Goal: Find specific page/section: Find specific page/section

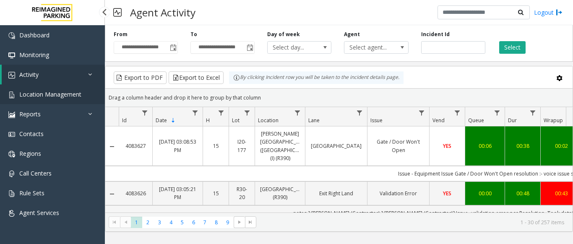
drag, startPoint x: 0, startPoint y: 0, endPoint x: 48, endPoint y: 100, distance: 110.8
click at [48, 100] on link "Location Management" at bounding box center [52, 94] width 105 height 20
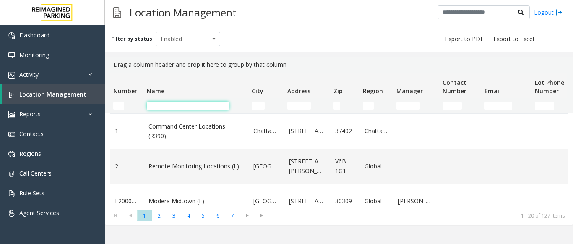
click at [160, 106] on input "Name Filter" at bounding box center [188, 105] width 82 height 8
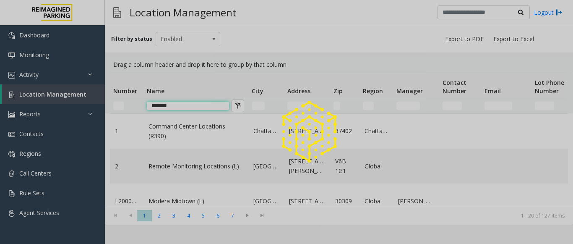
type input "*******"
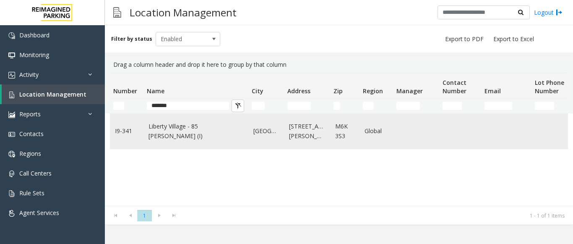
click at [162, 122] on td "Liberty Village - 85 [PERSON_NAME] (I)" at bounding box center [195, 131] width 105 height 35
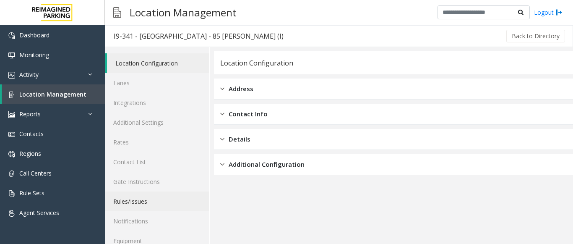
scroll to position [33, 0]
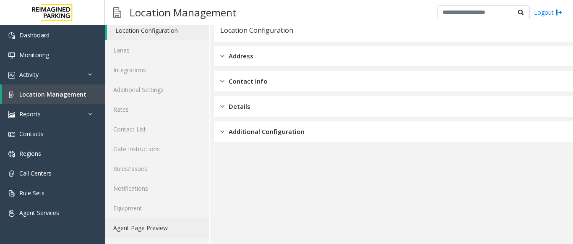
click at [144, 224] on link "Agent Page Preview" at bounding box center [157, 228] width 104 height 20
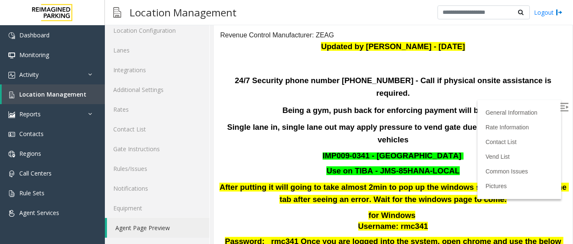
scroll to position [84, 0]
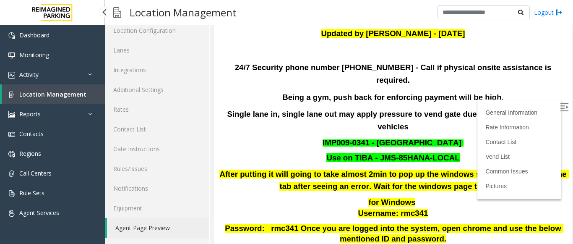
click at [46, 95] on span "Location Management" at bounding box center [52, 94] width 67 height 8
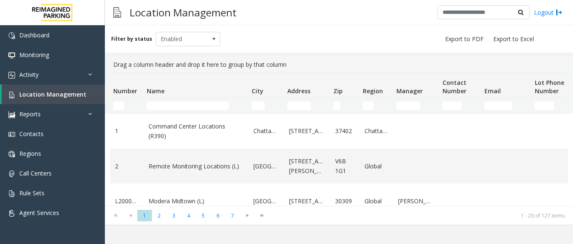
click at [161, 110] on td "Name Filter" at bounding box center [195, 105] width 105 height 15
click at [162, 107] on input "Name Filter" at bounding box center [188, 105] width 82 height 8
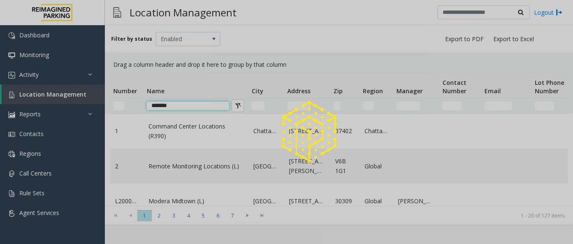
type input "*******"
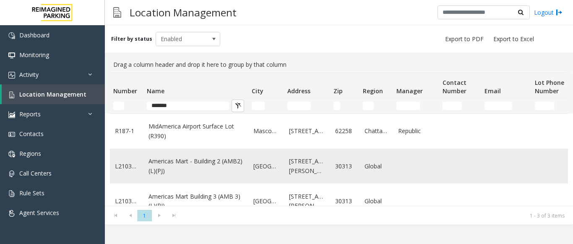
click at [202, 165] on link "Americas Mart - Building 2 (AMB2) (L)(PJ)" at bounding box center [195, 165] width 95 height 19
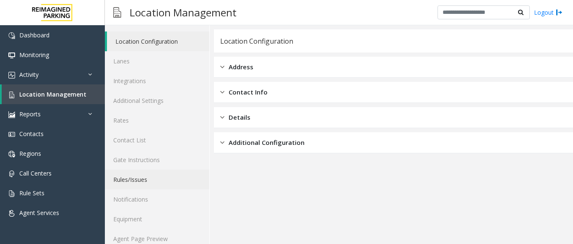
scroll to position [33, 0]
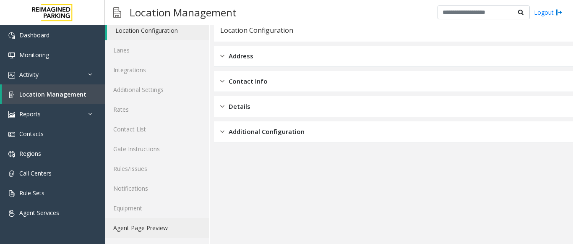
click at [149, 230] on link "Agent Page Preview" at bounding box center [157, 228] width 104 height 20
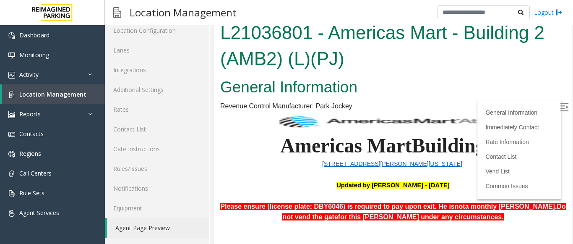
click at [560, 105] on img at bounding box center [564, 107] width 8 height 8
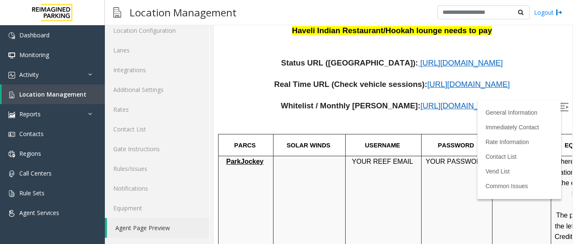
scroll to position [335, 0]
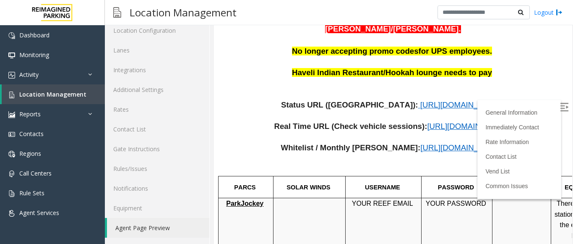
click at [420, 100] on span "[URL][DOMAIN_NAME]" at bounding box center [461, 104] width 83 height 9
click at [33, 94] on span "Location Management" at bounding box center [52, 94] width 67 height 8
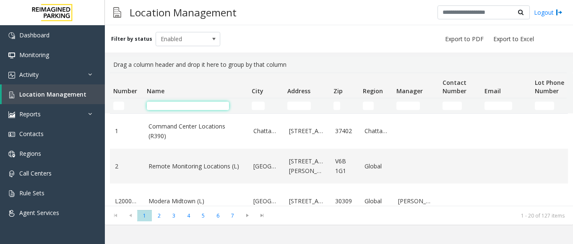
click at [164, 104] on input "Name Filter" at bounding box center [188, 105] width 82 height 8
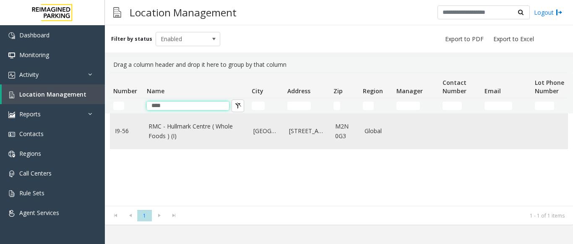
type input "****"
click at [215, 130] on link "RMC - Hullmark Centre ( Whole Foods ) (I)" at bounding box center [195, 131] width 95 height 19
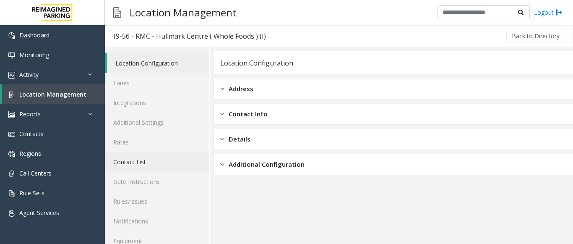
scroll to position [33, 0]
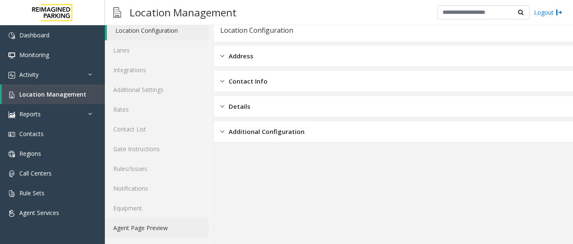
click at [140, 224] on link "Agent Page Preview" at bounding box center [157, 228] width 104 height 20
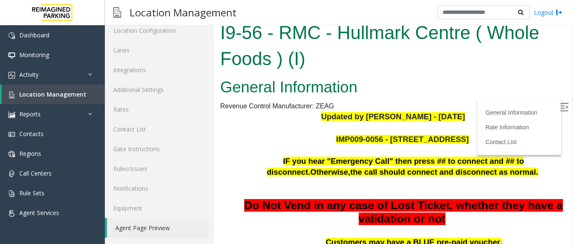
click at [560, 103] on img at bounding box center [564, 107] width 8 height 8
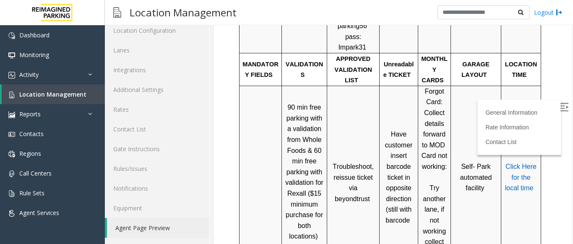
scroll to position [461, 0]
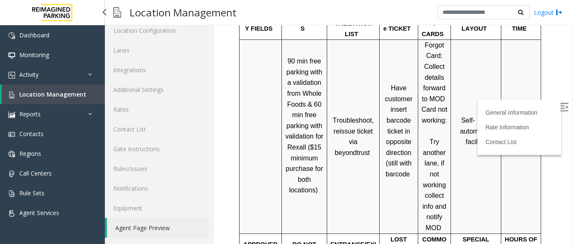
click at [34, 94] on span "Location Management" at bounding box center [52, 94] width 67 height 8
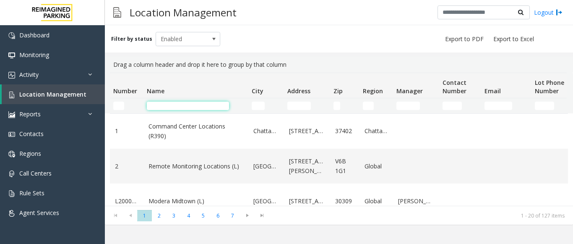
click at [174, 104] on input "Name Filter" at bounding box center [188, 105] width 82 height 8
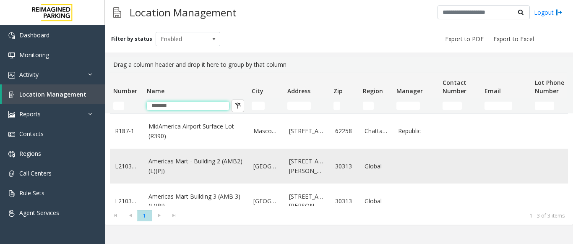
type input "*******"
click at [163, 163] on link "Americas Mart - Building 2 (AMB2) (L)(PJ)" at bounding box center [195, 165] width 95 height 19
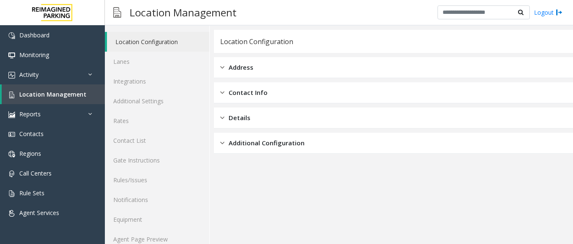
scroll to position [33, 0]
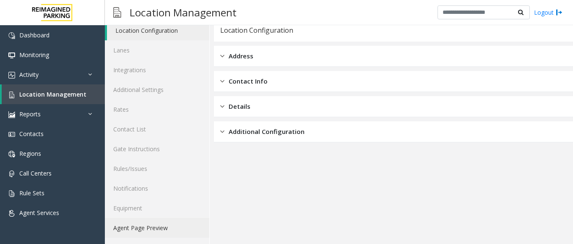
click at [174, 228] on link "Agent Page Preview" at bounding box center [157, 228] width 104 height 20
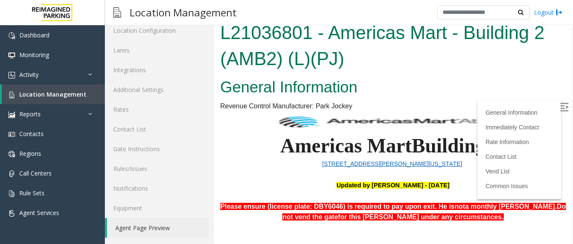
click at [560, 105] on img at bounding box center [564, 107] width 8 height 8
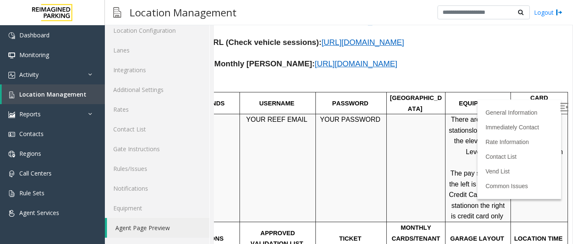
scroll to position [419, 118]
drag, startPoint x: 509, startPoint y: 98, endPoint x: 536, endPoint y: 144, distance: 53.0
click at [536, 144] on td "C ontactless payment by tapping or inserting card in credit card slot" at bounding box center [539, 168] width 57 height 108
click at [521, 176] on td "C ontactless payment by tapping or inserting card in credit card slot" at bounding box center [539, 168] width 57 height 108
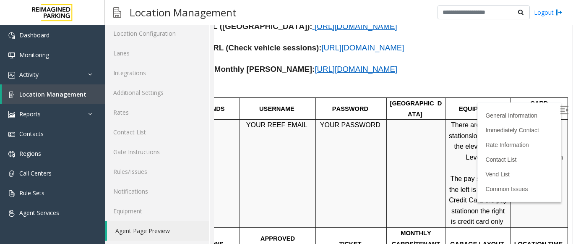
scroll to position [417, 118]
drag, startPoint x: 504, startPoint y: 104, endPoint x: 551, endPoint y: 148, distance: 65.0
click at [551, 148] on p "C ontactless payment by tapping or inserting card in credit card slot" at bounding box center [539, 146] width 51 height 54
click at [530, 182] on td "C ontactless payment by tapping or inserting card in credit card slot" at bounding box center [539, 173] width 57 height 108
click at [25, 93] on span "Location Management" at bounding box center [52, 94] width 67 height 8
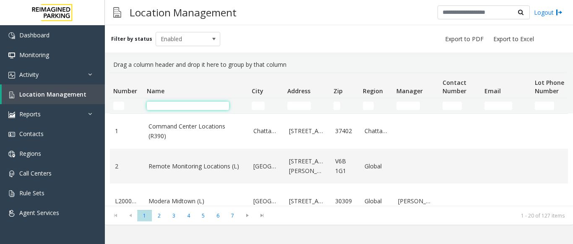
click at [165, 104] on input "Name Filter" at bounding box center [188, 105] width 82 height 8
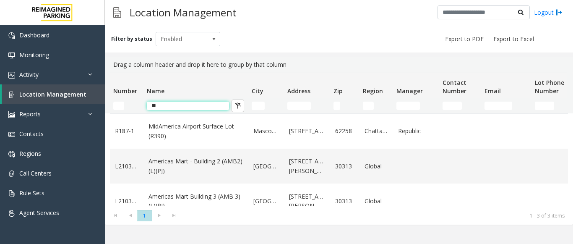
type input "*"
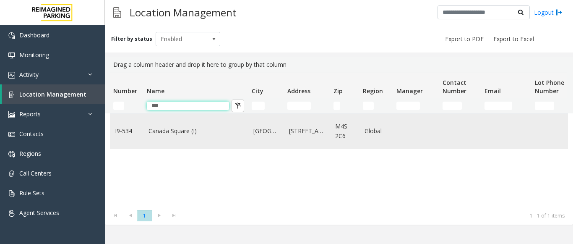
type input "***"
click at [172, 133] on link "Canada Square (I)" at bounding box center [195, 130] width 95 height 9
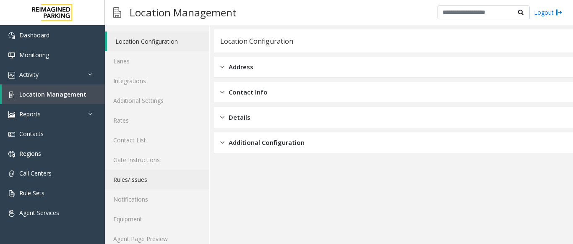
scroll to position [33, 0]
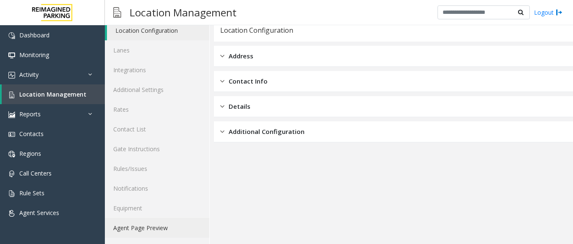
click at [137, 224] on link "Agent Page Preview" at bounding box center [157, 228] width 104 height 20
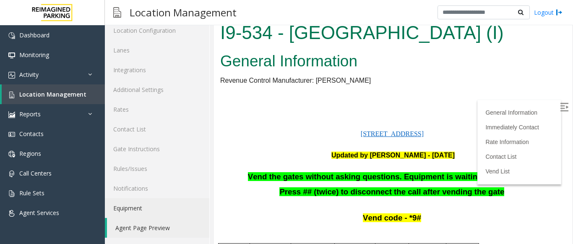
scroll to position [261, 0]
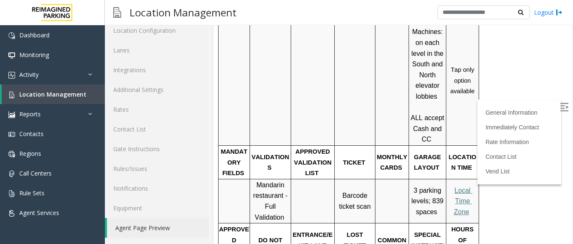
click at [560, 105] on img at bounding box center [564, 107] width 8 height 8
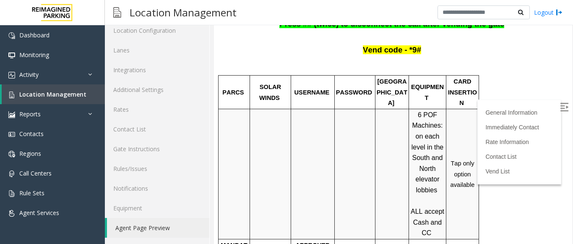
scroll to position [252, 0]
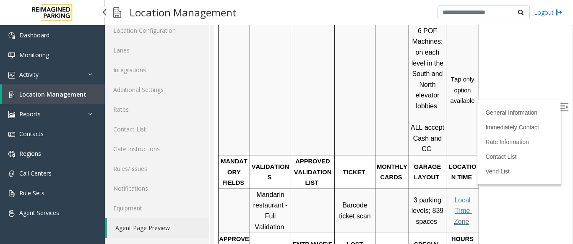
click at [62, 91] on span "Location Management" at bounding box center [52, 94] width 67 height 8
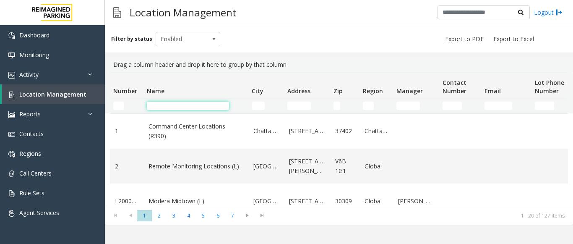
click at [163, 108] on input "Name Filter" at bounding box center [188, 105] width 82 height 8
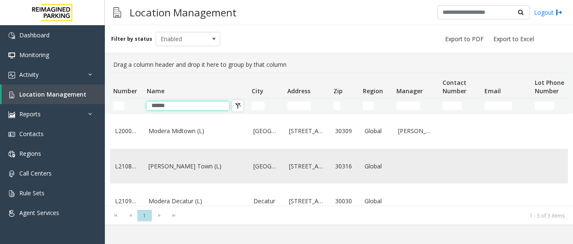
type input "******"
click at [180, 178] on td "[PERSON_NAME] Town (L)" at bounding box center [195, 165] width 105 height 35
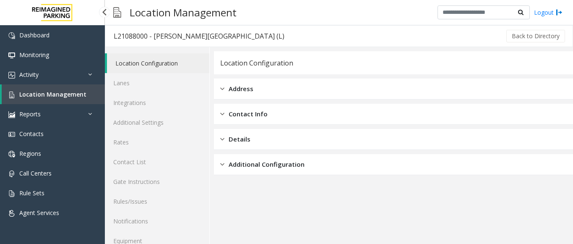
click at [36, 88] on link "Location Management" at bounding box center [53, 94] width 103 height 20
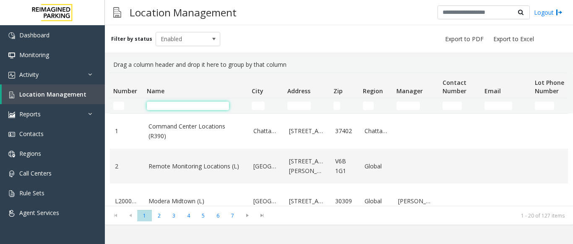
click at [158, 106] on input "Name Filter" at bounding box center [188, 105] width 82 height 8
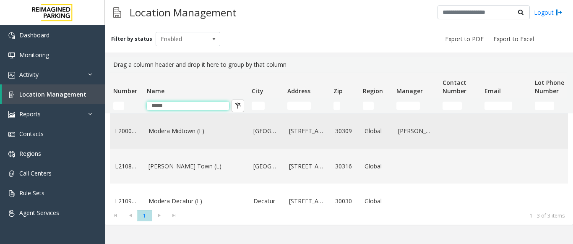
type input "*****"
click at [177, 130] on link "Modera Midtown (L)" at bounding box center [195, 130] width 95 height 9
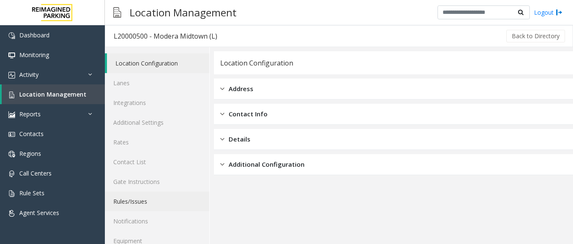
scroll to position [33, 0]
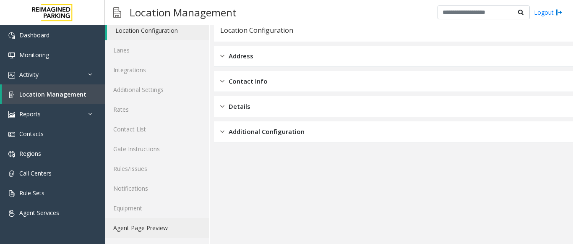
click at [151, 228] on link "Agent Page Preview" at bounding box center [157, 228] width 104 height 20
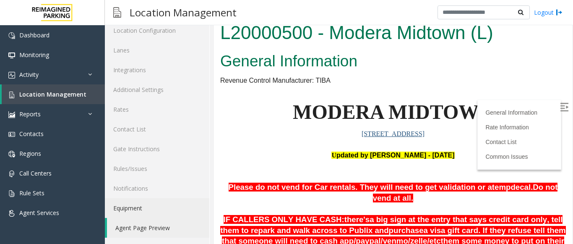
scroll to position [228, 0]
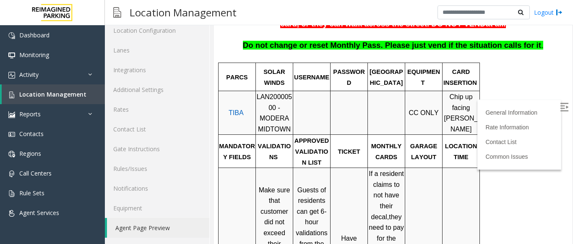
click at [560, 105] on img at bounding box center [564, 107] width 8 height 8
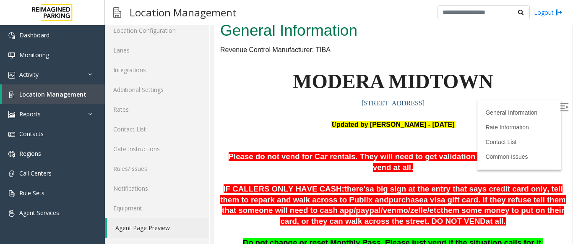
scroll to position [18, 0]
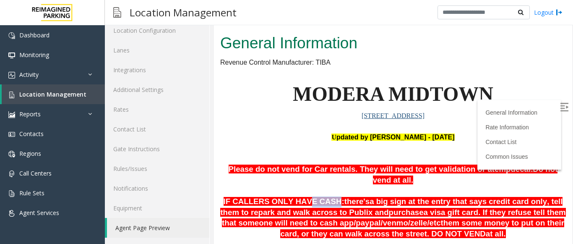
drag, startPoint x: 299, startPoint y: 190, endPoint x: 322, endPoint y: 192, distance: 22.3
click at [322, 197] on span "IF CALLERS ONLY HAVE CASH:" at bounding box center [283, 201] width 121 height 9
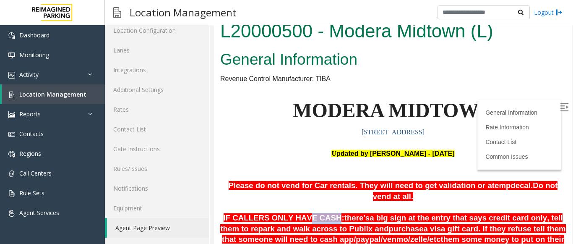
scroll to position [0, 0]
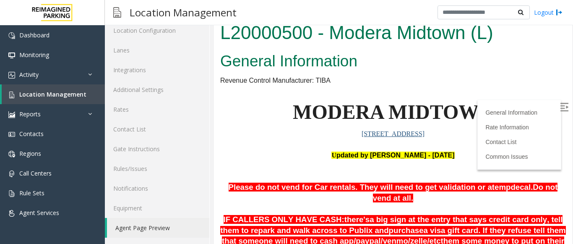
click at [490, 142] on p at bounding box center [392, 144] width 345 height 11
click at [85, 93] on link "Location Management" at bounding box center [53, 94] width 103 height 20
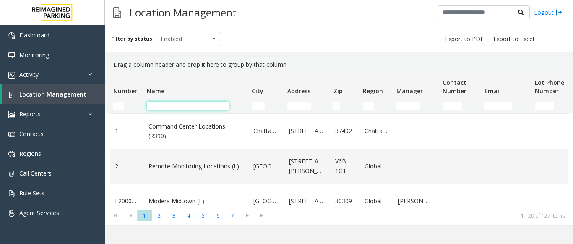
click at [168, 105] on input "Name Filter" at bounding box center [188, 105] width 82 height 8
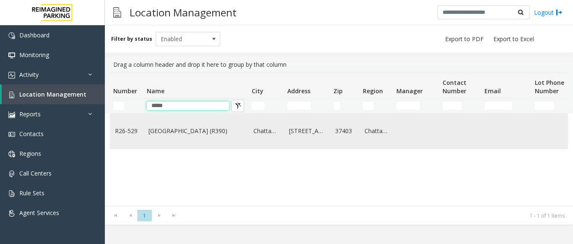
type input "*****"
click at [166, 131] on link "[GEOGRAPHIC_DATA] (R390)" at bounding box center [195, 130] width 95 height 9
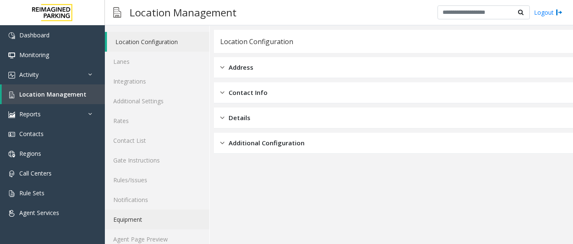
scroll to position [33, 0]
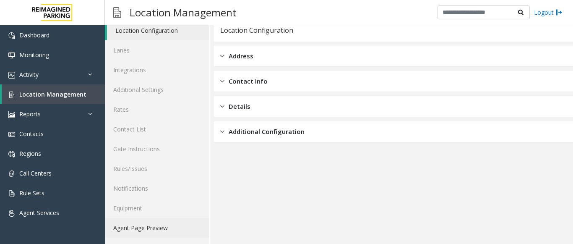
click at [148, 231] on link "Agent Page Preview" at bounding box center [157, 228] width 104 height 20
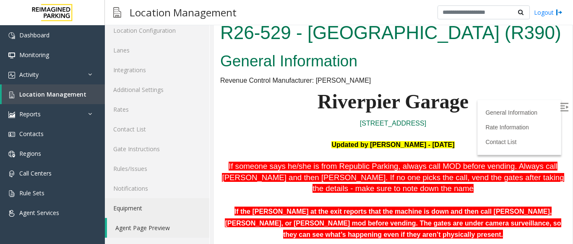
scroll to position [136, 0]
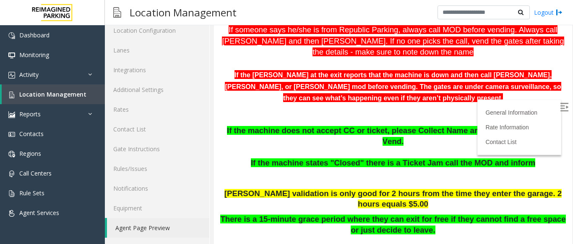
click at [560, 109] on img at bounding box center [564, 107] width 8 height 8
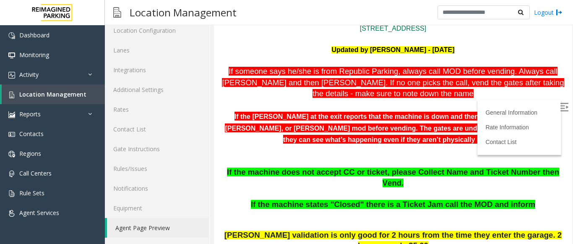
scroll to position [94, 0]
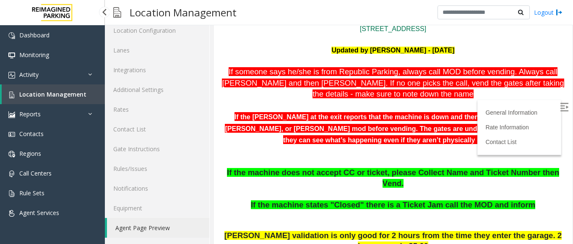
click at [75, 92] on span "Location Management" at bounding box center [52, 94] width 67 height 8
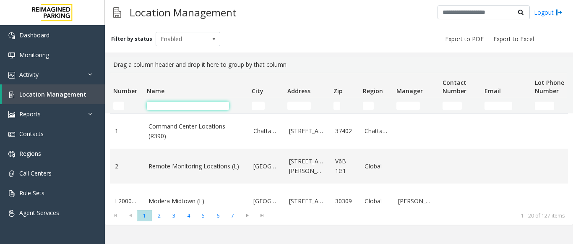
click at [179, 106] on input "Name Filter" at bounding box center [188, 105] width 82 height 8
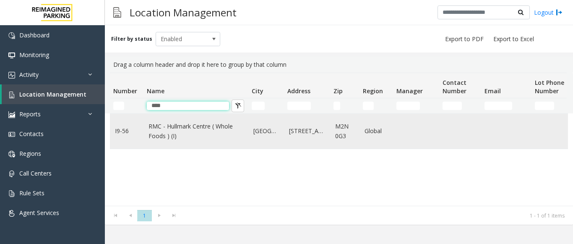
type input "****"
click at [170, 132] on link "RMC - Hullmark Centre ( Whole Foods ) (I)" at bounding box center [195, 131] width 95 height 19
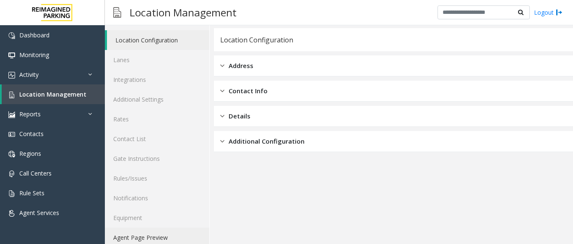
scroll to position [33, 0]
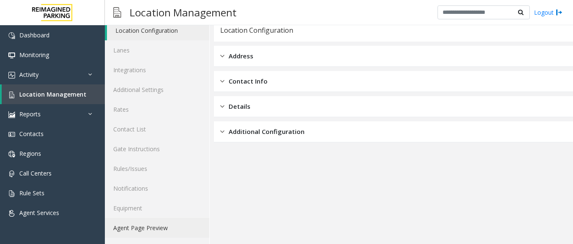
click at [160, 233] on link "Agent Page Preview" at bounding box center [157, 228] width 104 height 20
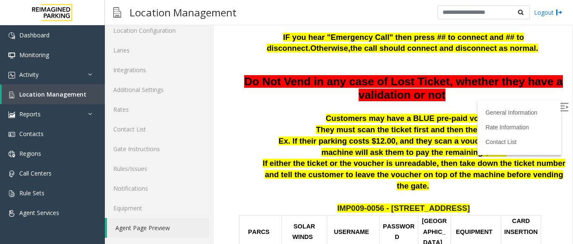
scroll to position [126, 0]
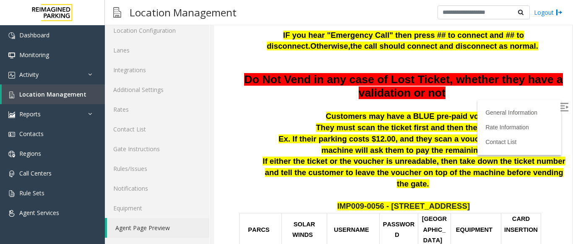
click at [560, 106] on img at bounding box center [564, 107] width 8 height 8
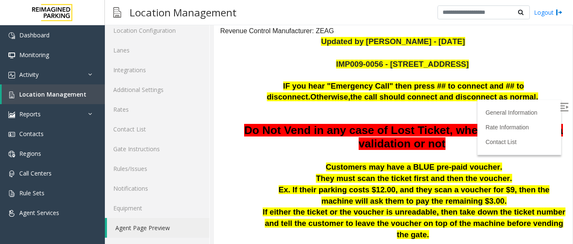
scroll to position [84, 0]
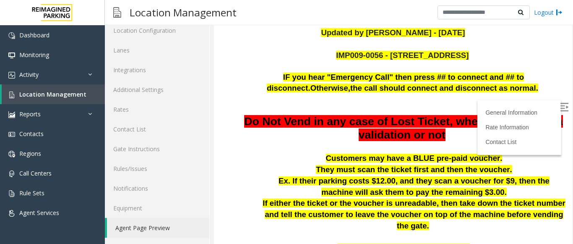
click at [501, 138] on p "Do Not Vend in any case of Lost Ticket, whether they have a validation or not" at bounding box center [403, 128] width 325 height 26
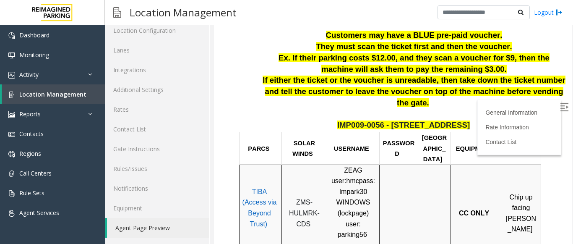
scroll to position [252, 0]
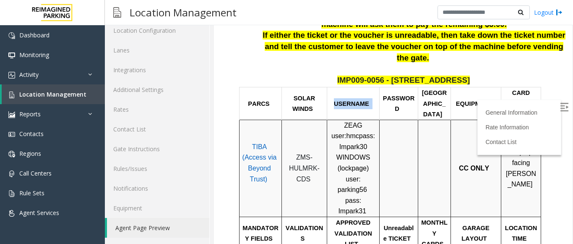
drag, startPoint x: 330, startPoint y: 91, endPoint x: 378, endPoint y: 93, distance: 48.3
click at [378, 98] on div "USERNAME" at bounding box center [353, 103] width 52 height 11
drag, startPoint x: 335, startPoint y: 115, endPoint x: 353, endPoint y: 117, distance: 18.9
click at [353, 120] on p "ZEAG user: hmc pass: Impark30 WINDOWS ( lockpage ) user: parking56 pass: Impark…" at bounding box center [353, 168] width 46 height 96
click at [353, 132] on span "pass: Impark30 WINDOWS (" at bounding box center [355, 151] width 39 height 39
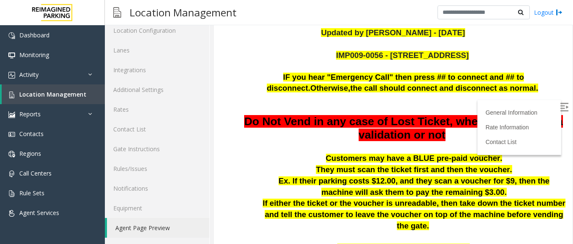
scroll to position [0, 0]
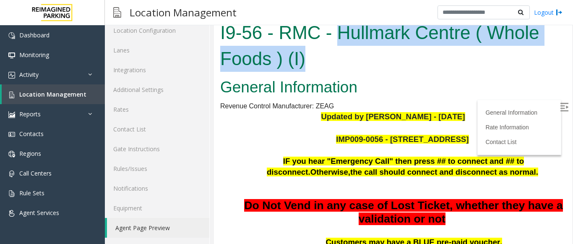
drag, startPoint x: 343, startPoint y: 39, endPoint x: 441, endPoint y: 47, distance: 99.3
click at [441, 47] on h1 "I9-56 - RMC - Hullmark Centre ( Whole Foods ) (I)" at bounding box center [392, 46] width 345 height 52
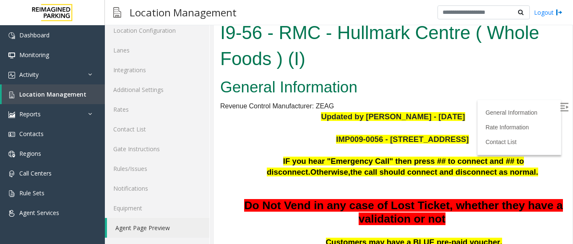
click at [443, 80] on h2 "General Information" at bounding box center [392, 87] width 345 height 22
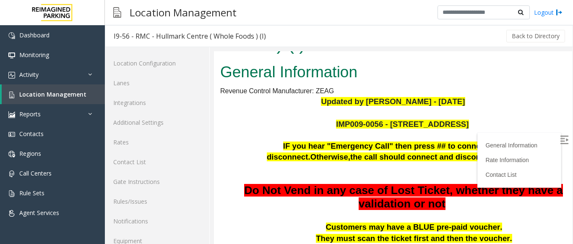
scroll to position [126, 0]
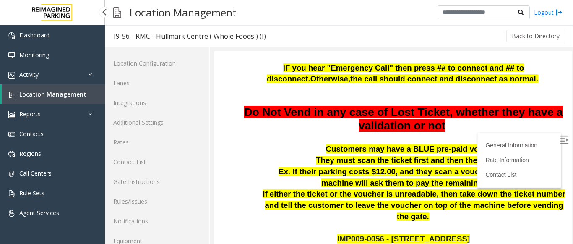
click at [57, 93] on span "Location Management" at bounding box center [52, 94] width 67 height 8
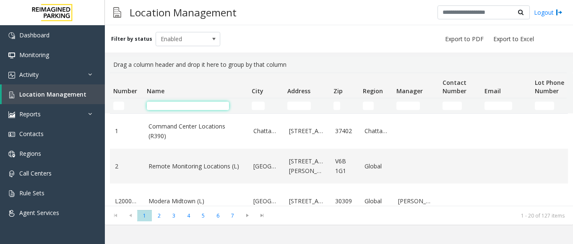
click at [165, 102] on input "Name Filter" at bounding box center [188, 105] width 82 height 8
type input "*****"
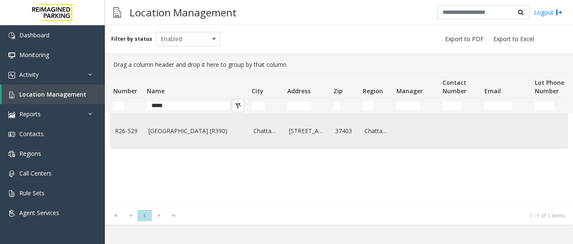
click at [183, 125] on td "[GEOGRAPHIC_DATA] (R390)" at bounding box center [195, 131] width 105 height 35
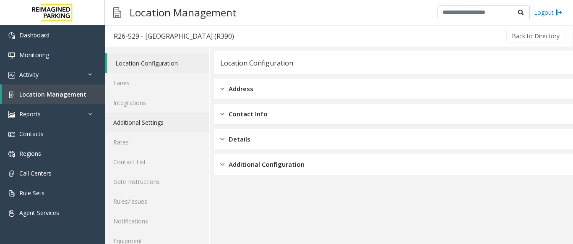
scroll to position [33, 0]
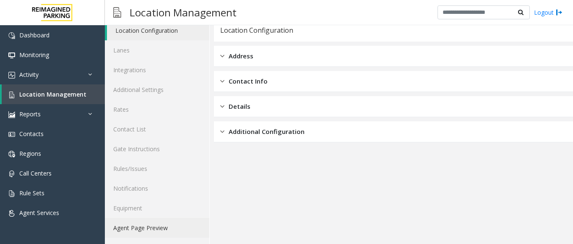
click at [171, 230] on link "Agent Page Preview" at bounding box center [157, 228] width 104 height 20
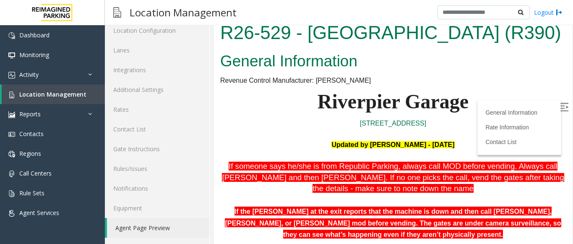
scroll to position [136, 0]
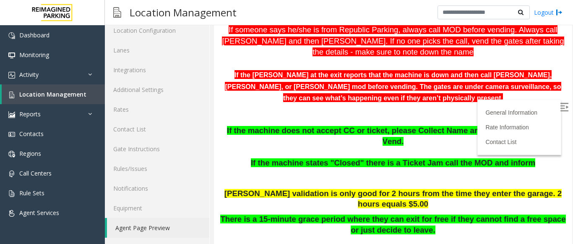
click at [560, 109] on img at bounding box center [564, 107] width 8 height 8
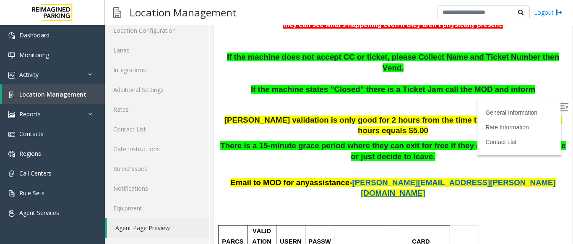
scroll to position [168, 0]
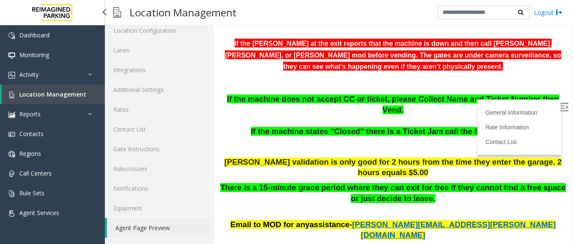
click at [53, 94] on span "Location Management" at bounding box center [52, 94] width 67 height 8
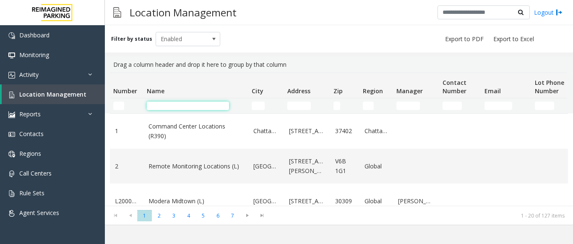
click at [163, 104] on input "Name Filter" at bounding box center [188, 105] width 82 height 8
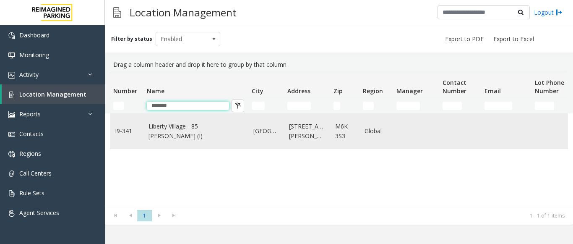
type input "*******"
click at [174, 126] on td "Liberty Village - 85 [PERSON_NAME] (I)" at bounding box center [195, 131] width 105 height 35
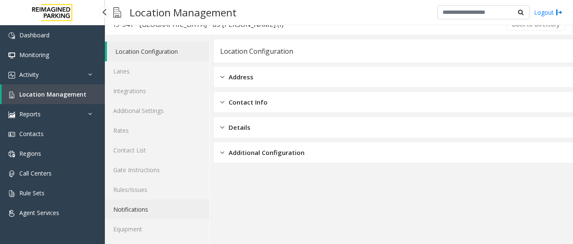
scroll to position [33, 0]
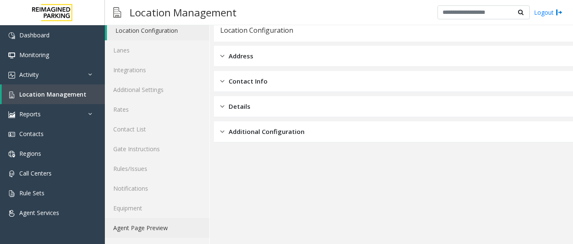
click at [157, 226] on link "Agent Page Preview" at bounding box center [157, 228] width 104 height 20
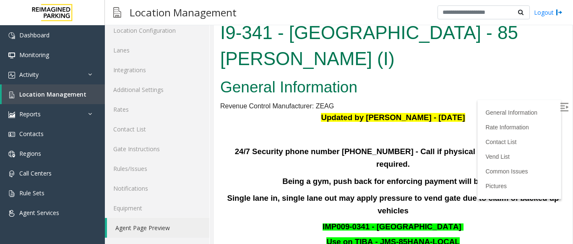
scroll to position [411, 0]
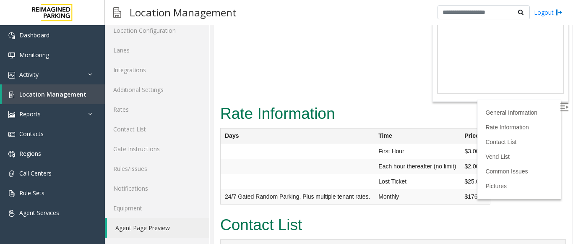
click at [560, 106] on img at bounding box center [564, 107] width 8 height 8
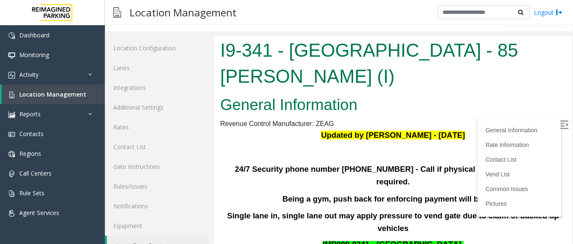
scroll to position [0, 0]
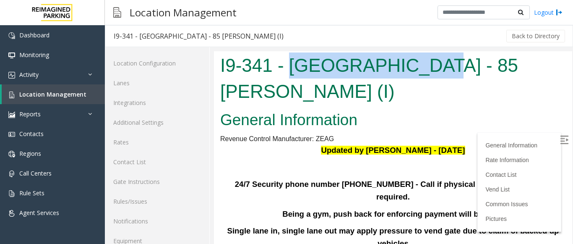
drag, startPoint x: 403, startPoint y: 64, endPoint x: 293, endPoint y: 67, distance: 110.3
click at [293, 67] on h1 "I9-341 - [GEOGRAPHIC_DATA] - 85 [PERSON_NAME] (I)" at bounding box center [392, 78] width 345 height 52
copy h1 "[GEOGRAPHIC_DATA]"
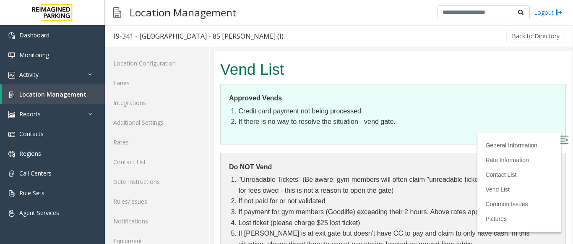
scroll to position [922, 0]
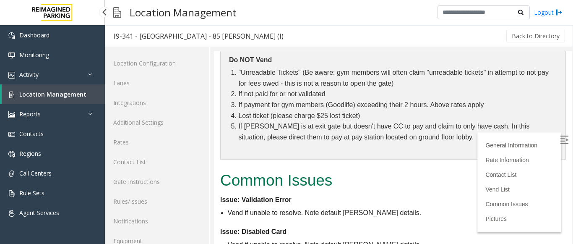
click at [69, 91] on span "Location Management" at bounding box center [52, 94] width 67 height 8
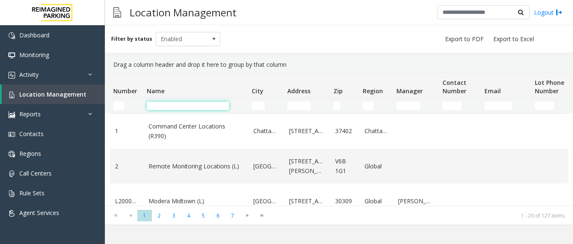
click at [158, 103] on input "Name Filter" at bounding box center [188, 105] width 82 height 8
type input "*******"
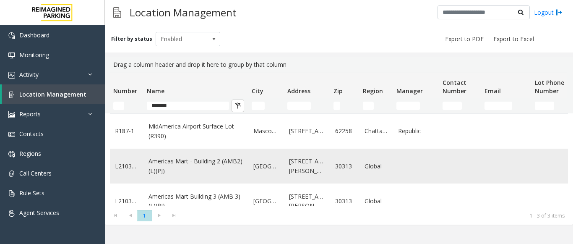
click at [183, 164] on link "Americas Mart - Building 2 (AMB2) (L)(PJ)" at bounding box center [195, 165] width 95 height 19
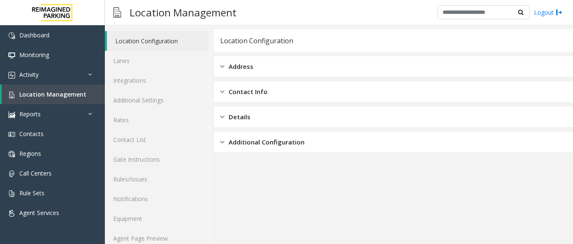
scroll to position [33, 0]
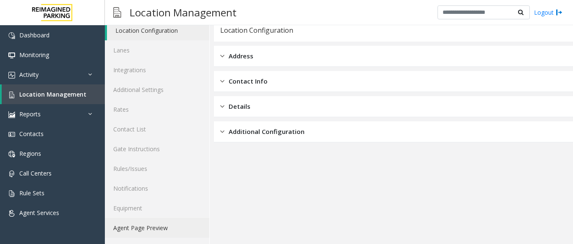
click at [158, 227] on link "Agent Page Preview" at bounding box center [157, 228] width 104 height 20
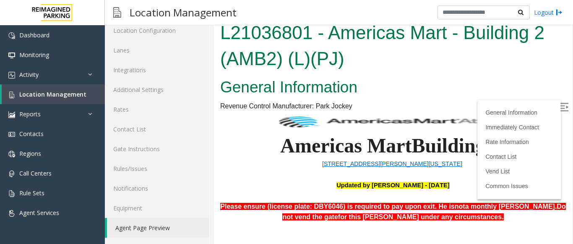
scroll to position [501, 0]
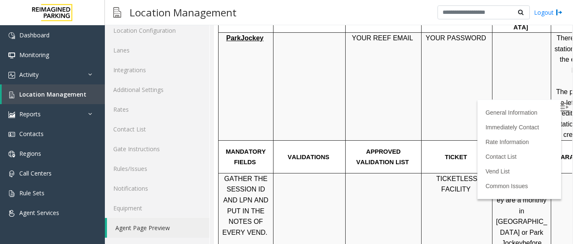
click at [560, 103] on img at bounding box center [564, 107] width 8 height 8
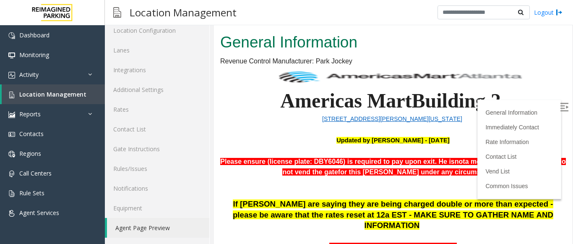
scroll to position [0, 0]
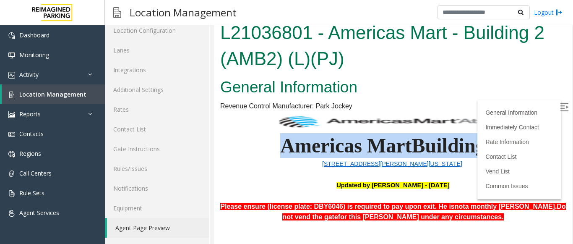
drag, startPoint x: 501, startPoint y: 143, endPoint x: 262, endPoint y: 147, distance: 238.6
click at [262, 147] on p "[GEOGRAPHIC_DATA] 2" at bounding box center [392, 135] width 345 height 45
copy p "[GEOGRAPHIC_DATA] 2"
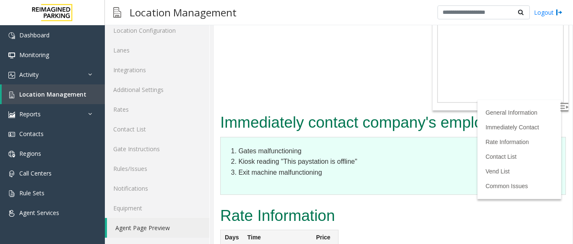
scroll to position [1042, 0]
